Goal: Task Accomplishment & Management: Manage account settings

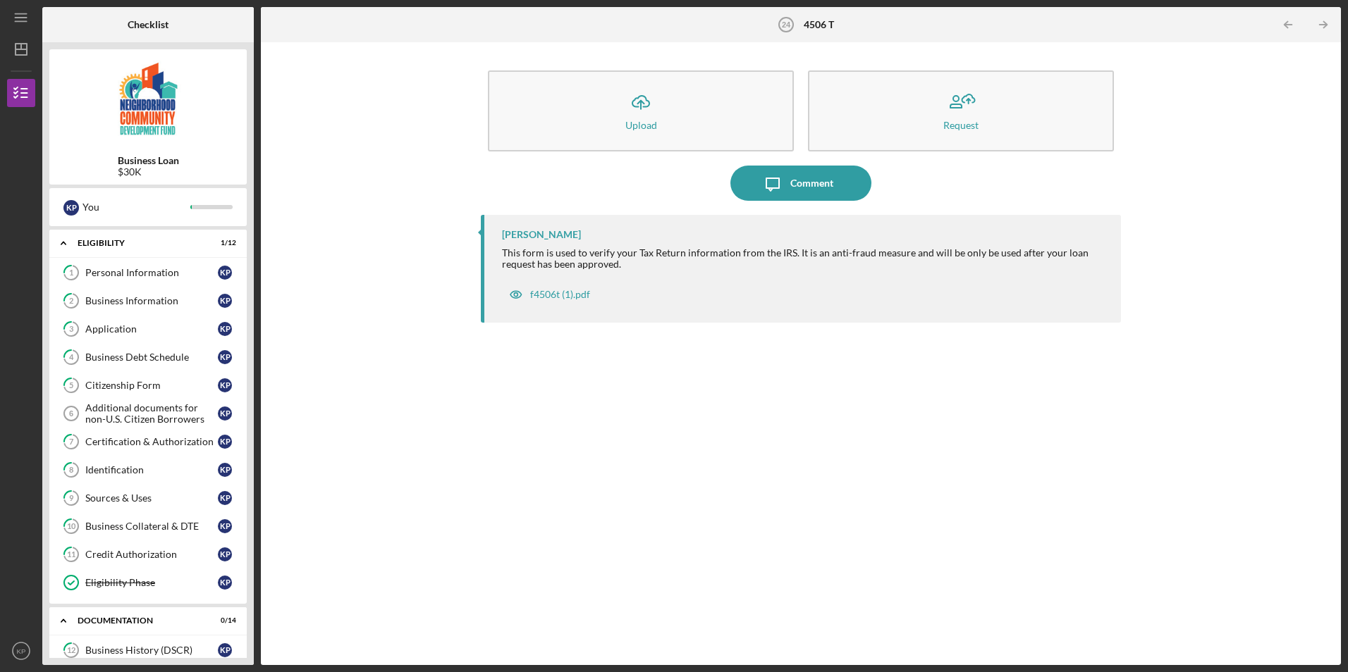
scroll to position [419, 0]
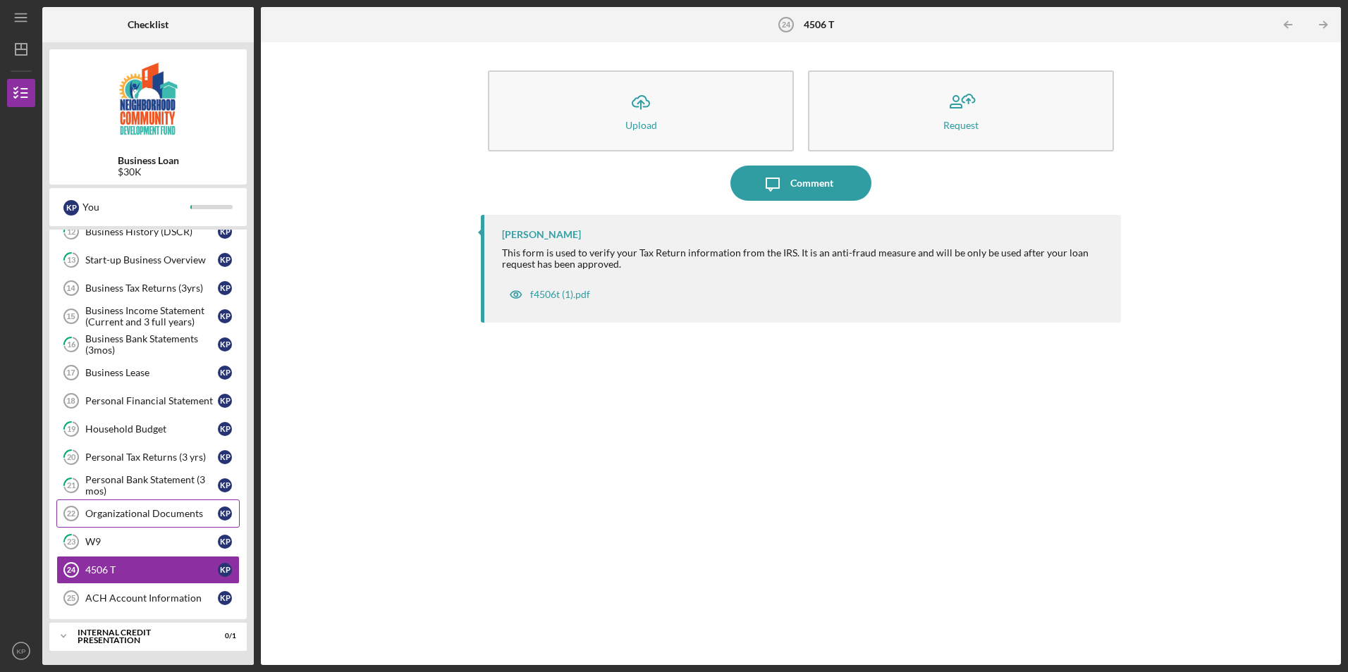
click at [157, 515] on div "Organizational Documents" at bounding box center [151, 513] width 133 height 11
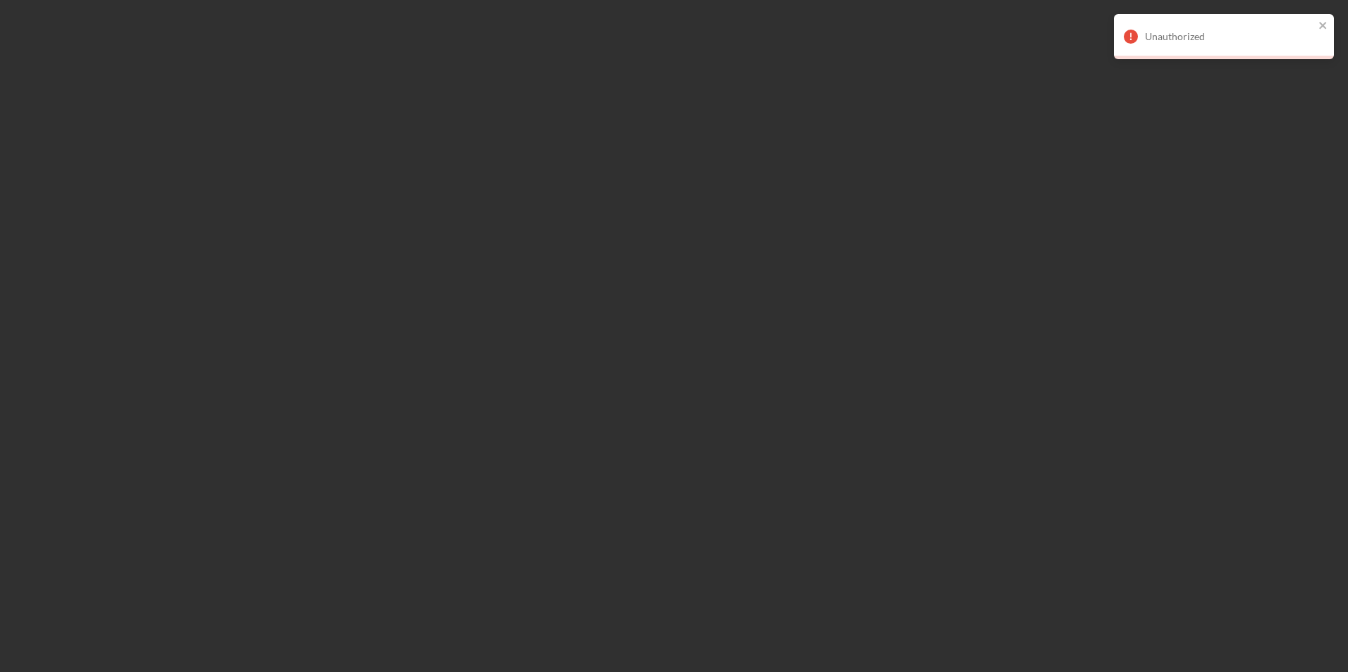
click at [1328, 20] on div "Unauthorized" at bounding box center [1224, 36] width 220 height 45
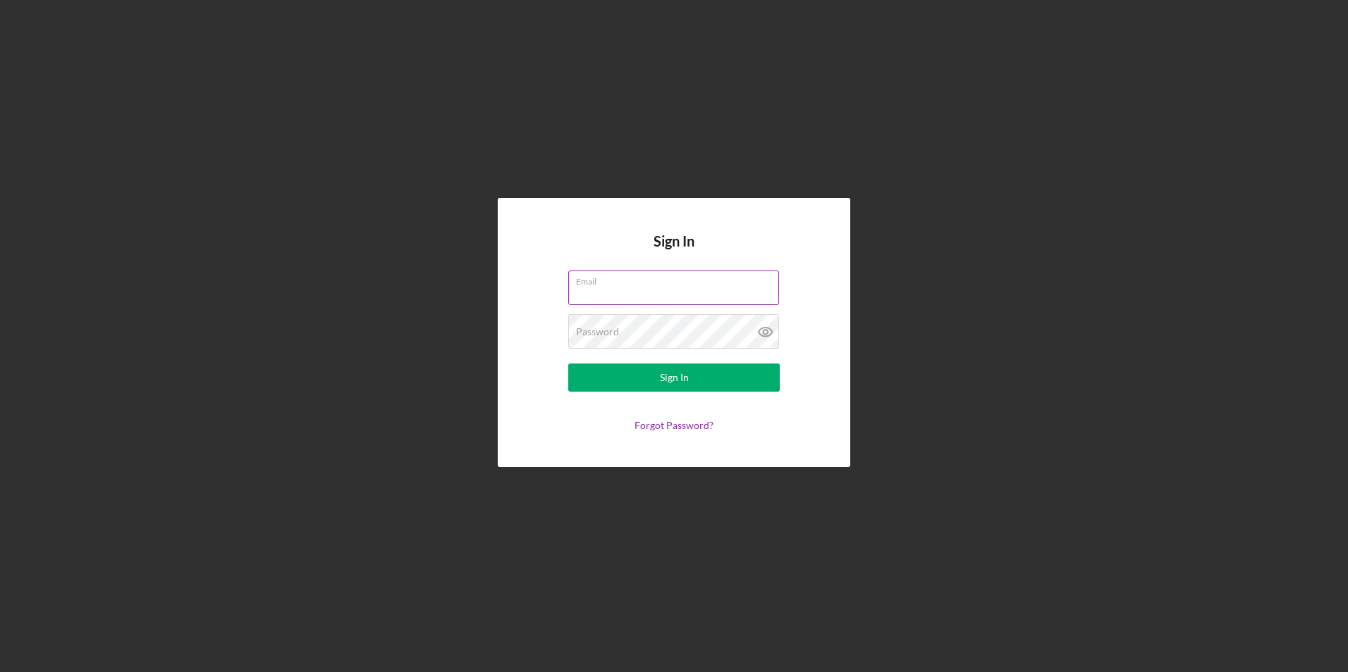
click at [685, 276] on label "Email" at bounding box center [677, 279] width 203 height 16
click at [685, 276] on input "Email" at bounding box center [673, 288] width 211 height 34
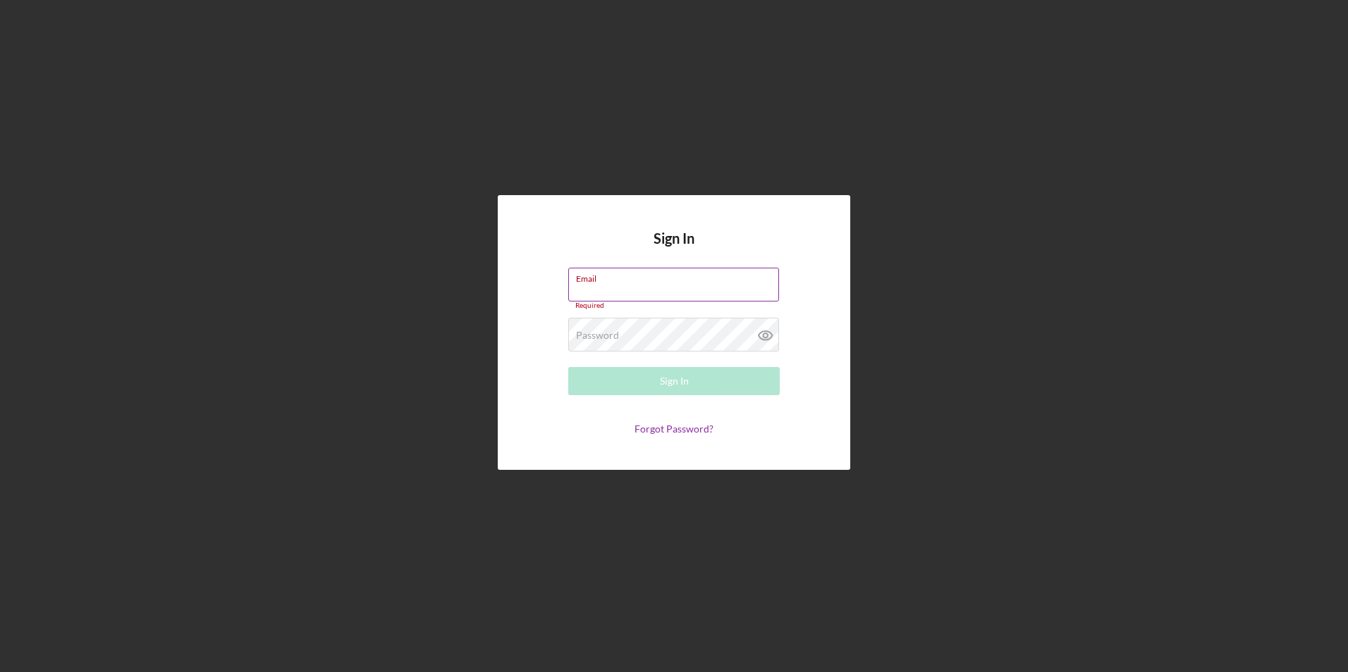
click at [686, 286] on div "Email Required" at bounding box center [673, 289] width 211 height 42
type input "info@kbkinvestments.com"
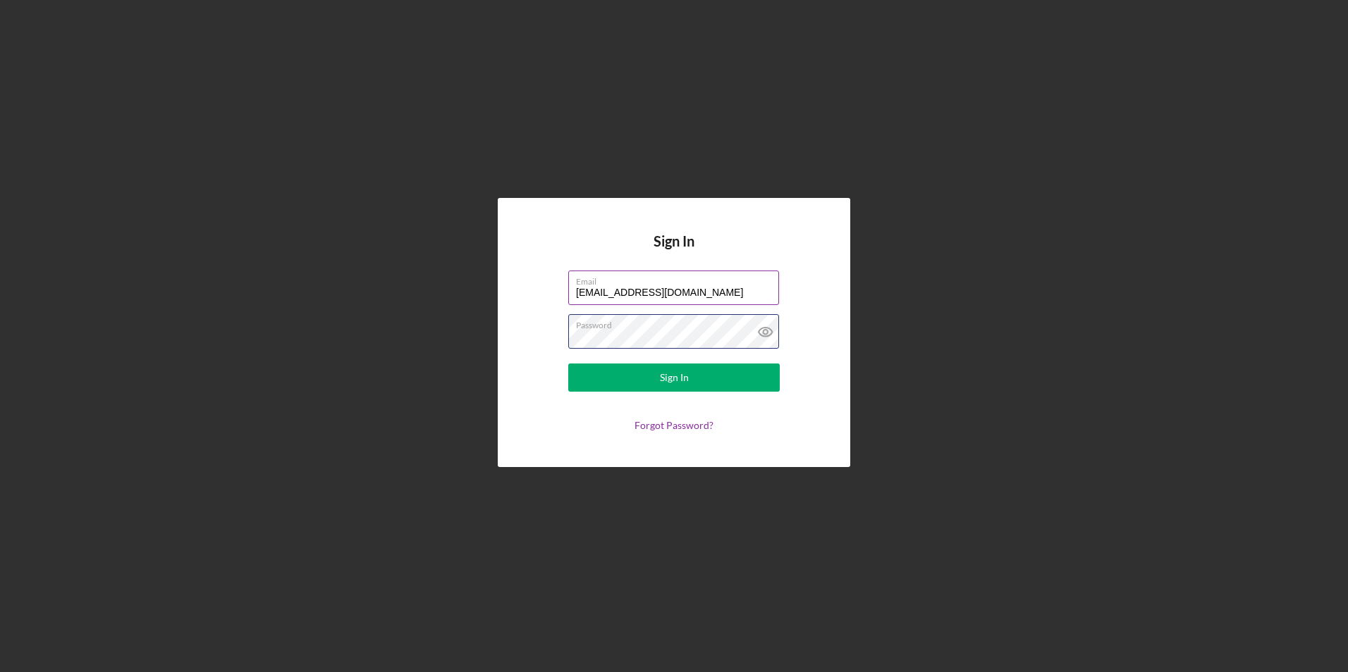
click at [568, 364] on button "Sign In" at bounding box center [673, 378] width 211 height 28
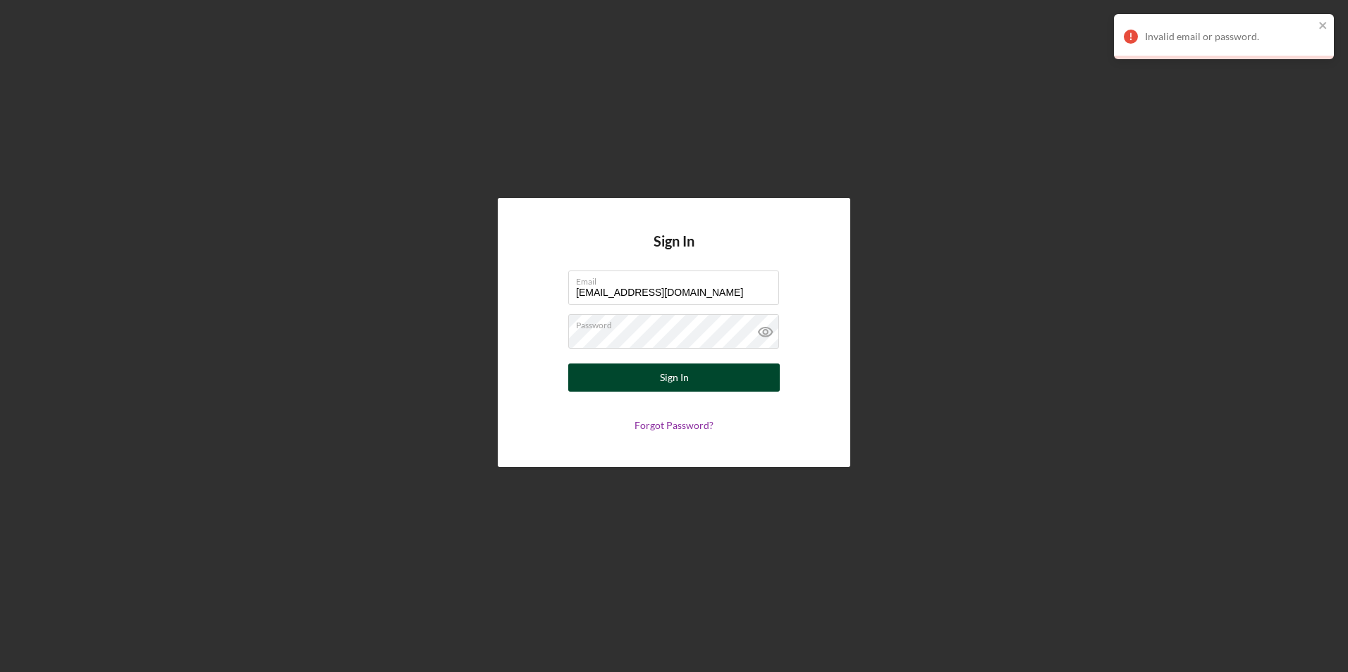
click at [662, 389] on div "Sign In" at bounding box center [674, 378] width 29 height 28
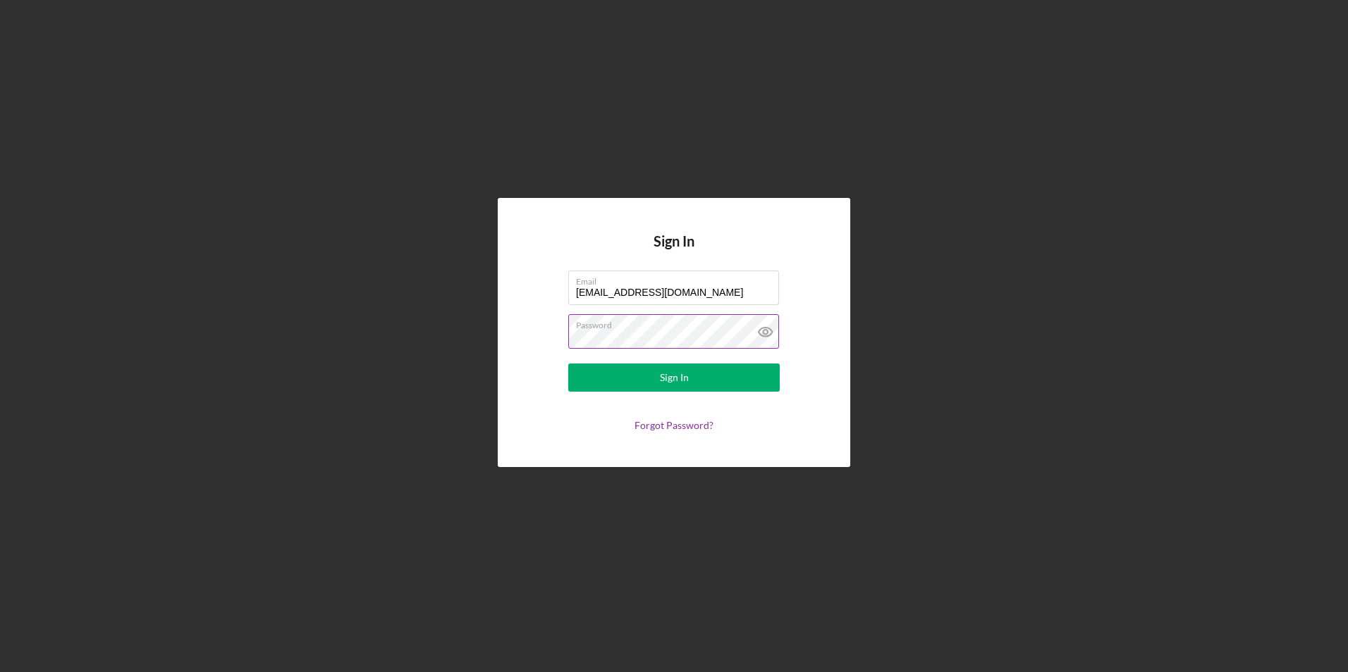
click at [766, 328] on icon at bounding box center [764, 332] width 13 height 9
click at [682, 373] on div "Sign In" at bounding box center [674, 378] width 29 height 28
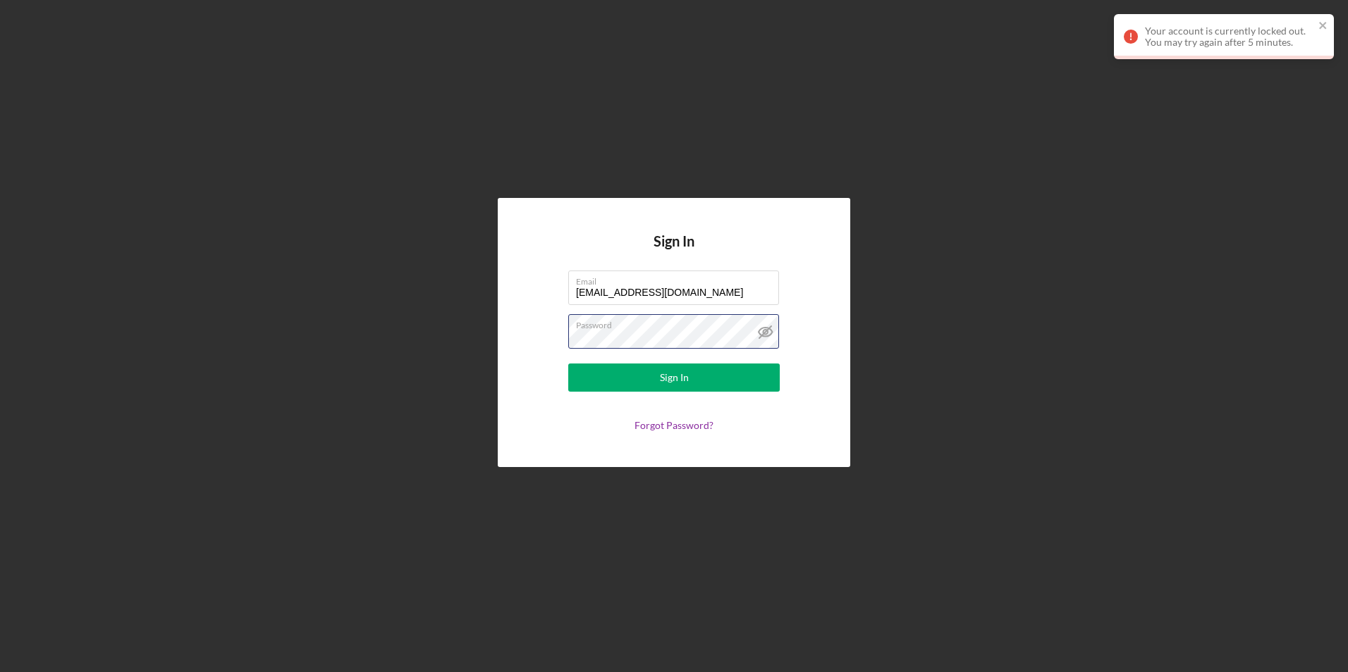
click at [535, 319] on form "Email info@kbkinvestments.com Password Sign In Forgot Password?" at bounding box center [674, 351] width 282 height 161
click at [568, 364] on button "Sign In" at bounding box center [673, 378] width 211 height 28
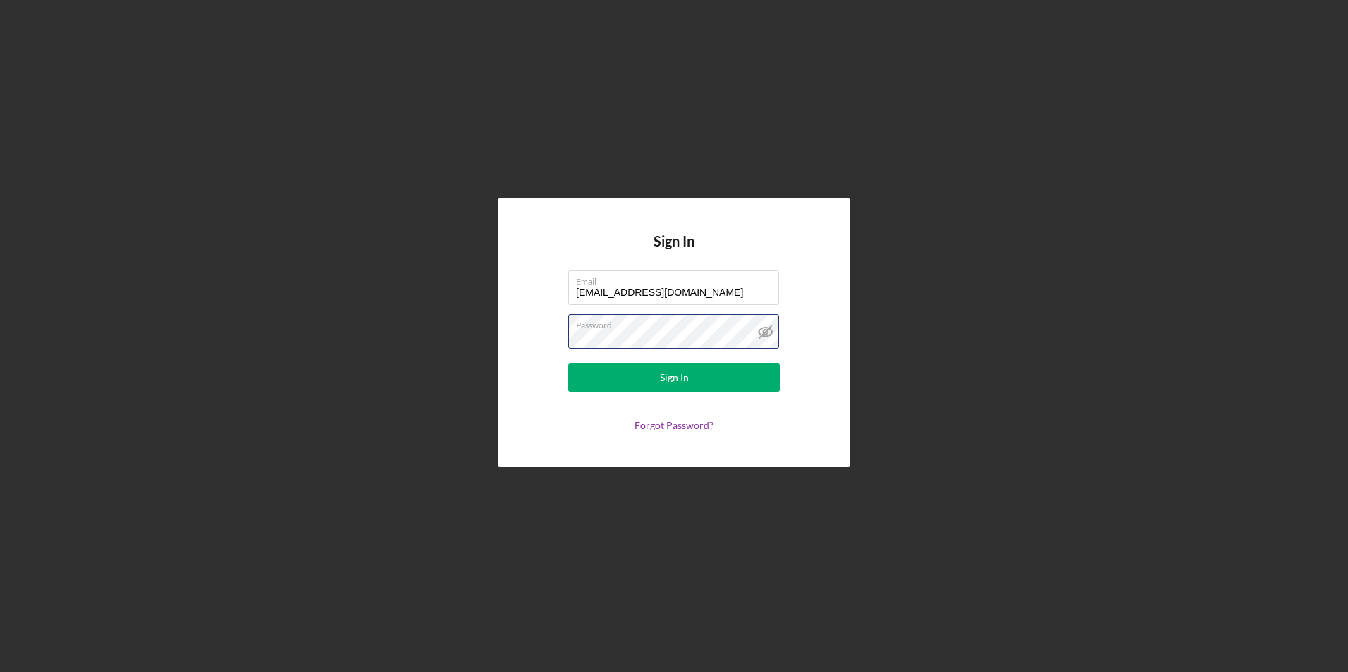
click at [568, 364] on button "Sign In" at bounding box center [673, 378] width 211 height 28
click at [746, 375] on button "Sign In" at bounding box center [673, 378] width 211 height 28
click at [662, 378] on div "Sign In" at bounding box center [674, 378] width 29 height 28
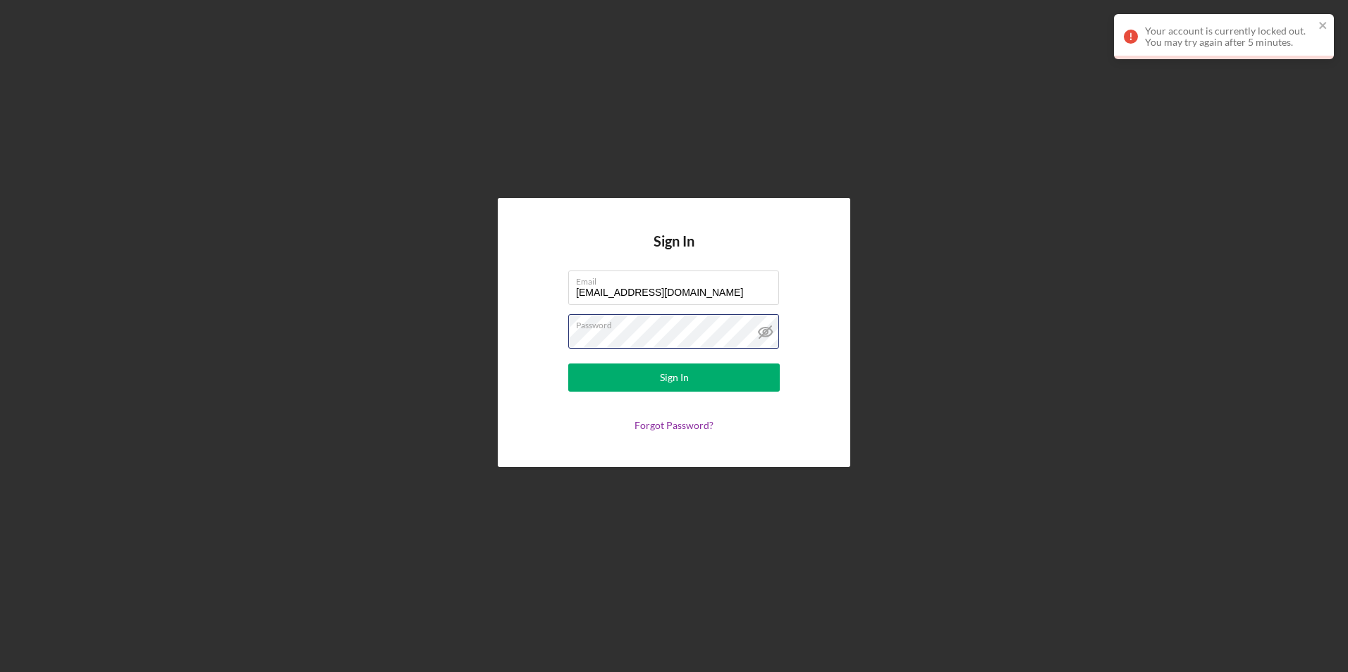
click at [427, 286] on div "Sign In Email info@kbkinvestments.com Password Sign In Forgot Password?" at bounding box center [674, 332] width 1334 height 665
